Goal: Find contact information: Find contact information

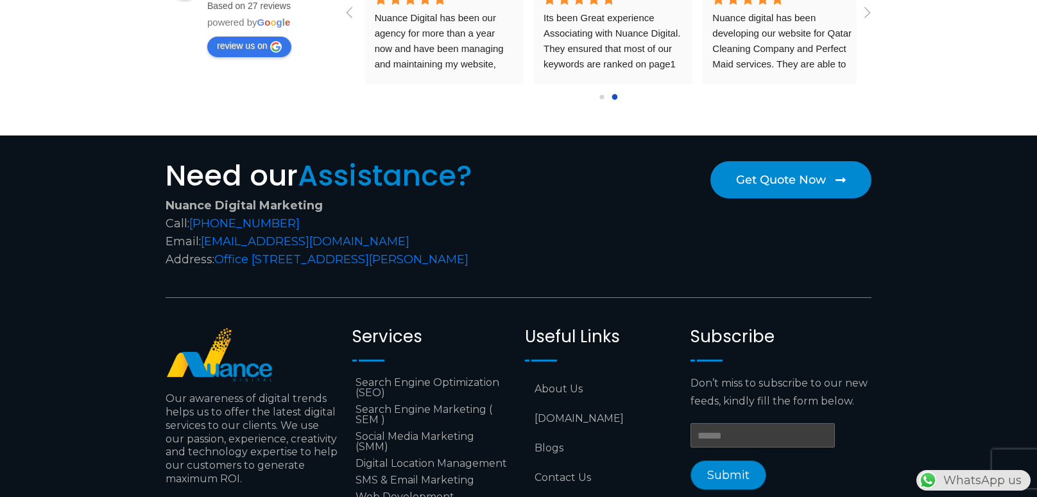
scroll to position [0, 338]
drag, startPoint x: 409, startPoint y: 219, endPoint x: 202, endPoint y: 216, distance: 207.4
click at [202, 216] on div "Nuance Digital Marketing Call: [PHONE_NUMBER] Email: [EMAIL_ADDRESS][DOMAIN_NAM…" at bounding box center [339, 232] width 347 height 72
copy div "[EMAIL_ADDRESS][DOMAIN_NAME]"
